Goal: Check status: Check status

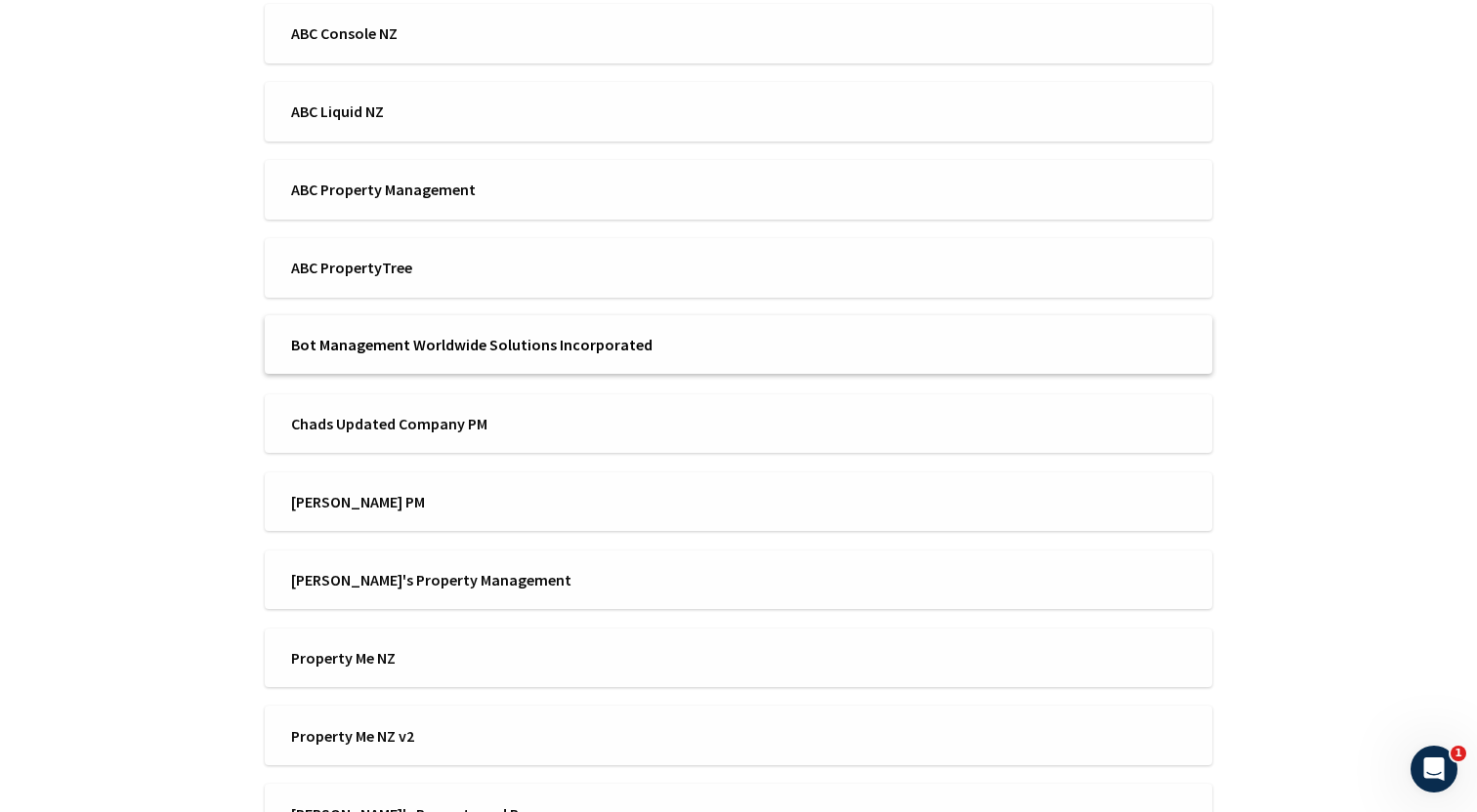
scroll to position [672, 0]
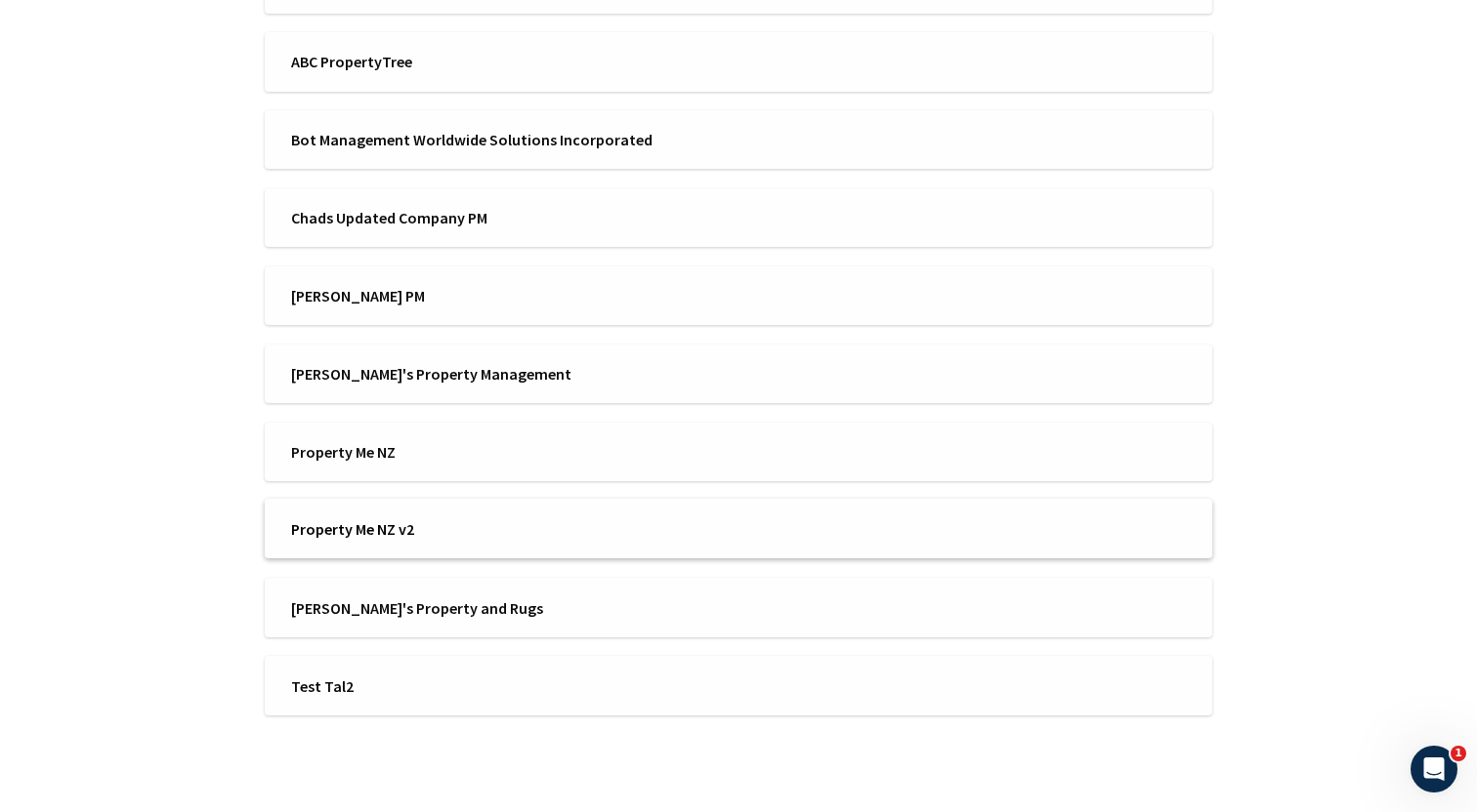
click at [448, 515] on li "Property Me NZ v2" at bounding box center [738, 528] width 948 height 60
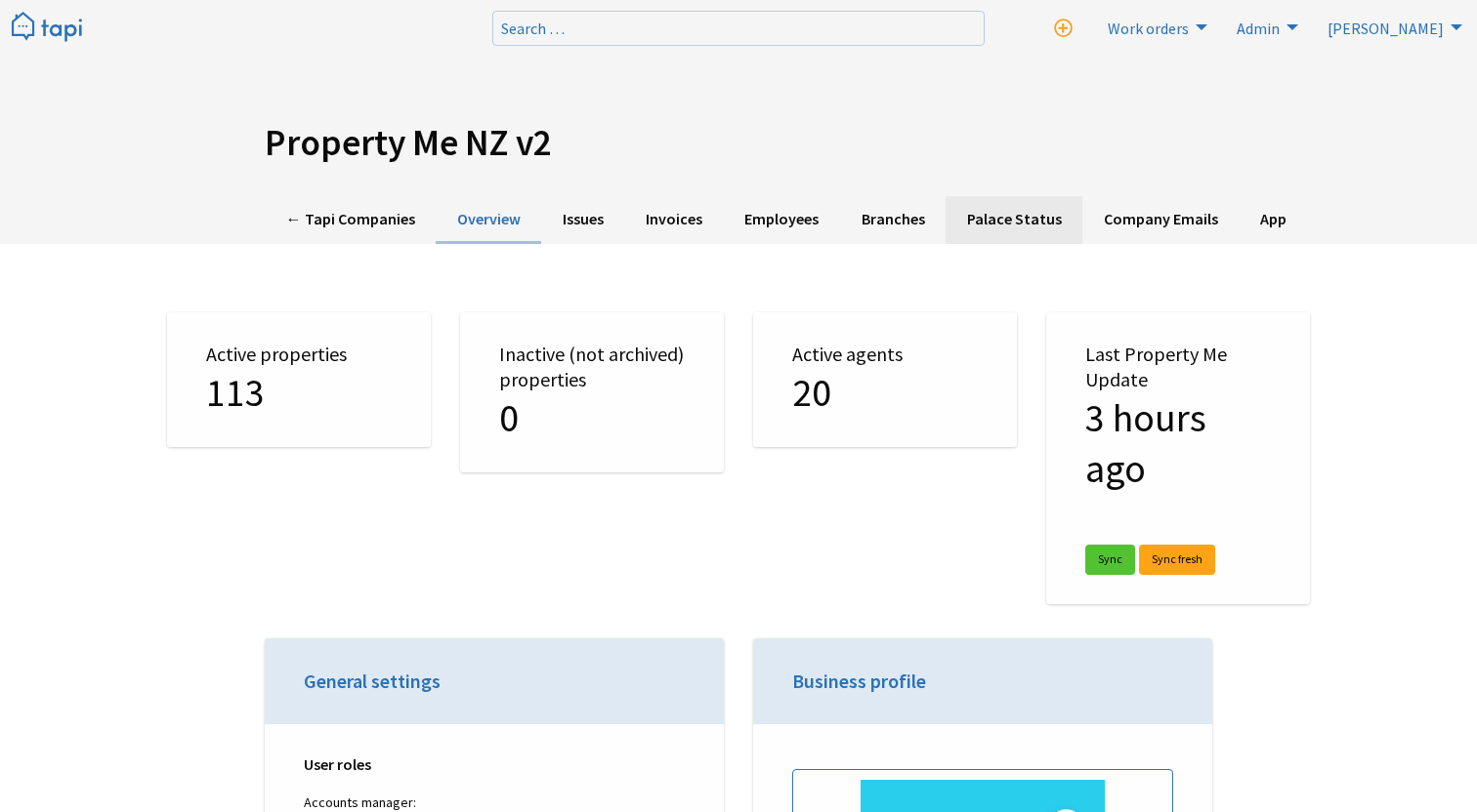
click at [997, 227] on link "Palace Status" at bounding box center [1013, 220] width 137 height 48
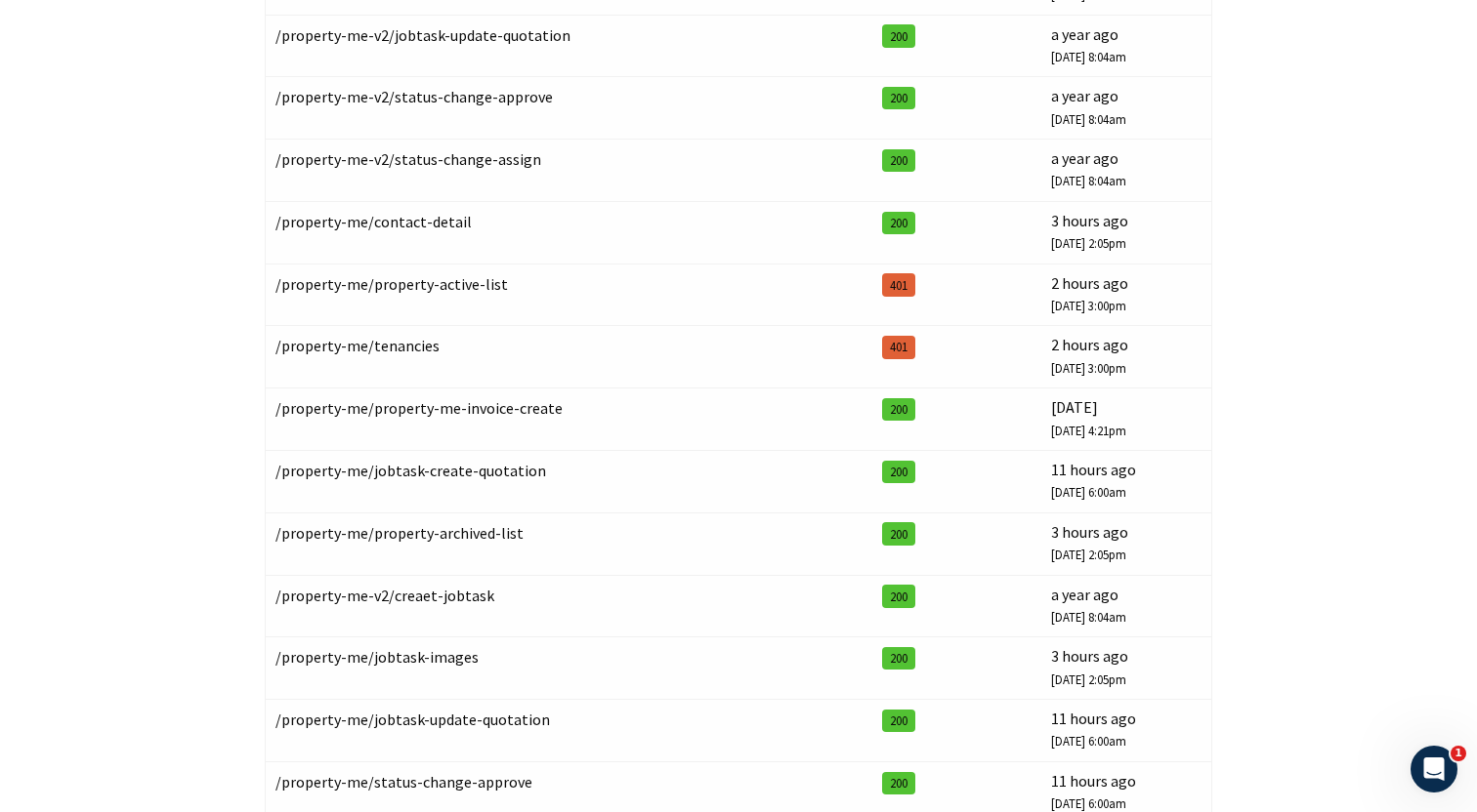
scroll to position [3686, 0]
